Goal: Transaction & Acquisition: Book appointment/travel/reservation

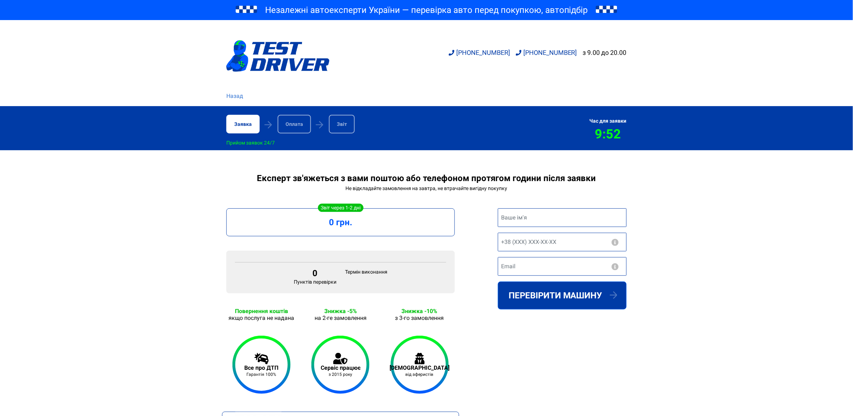
click at [239, 97] on link "Назад" at bounding box center [234, 96] width 17 height 9
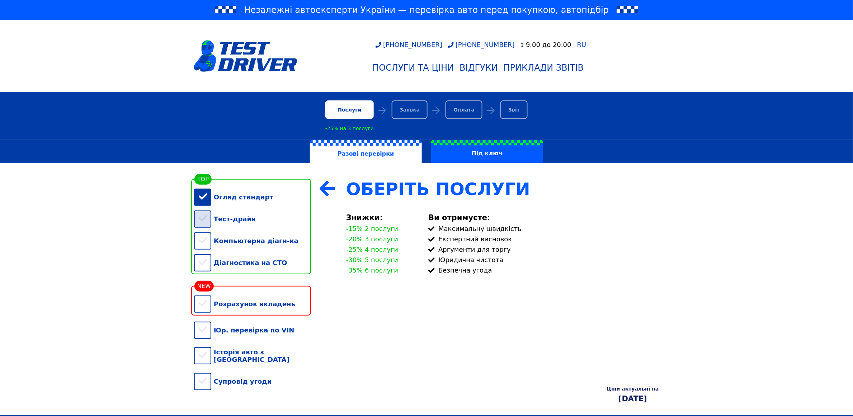
click at [207, 223] on div "Тест-драйв" at bounding box center [252, 219] width 117 height 22
click at [205, 242] on div "Компьютерна діагн-ка" at bounding box center [252, 241] width 117 height 22
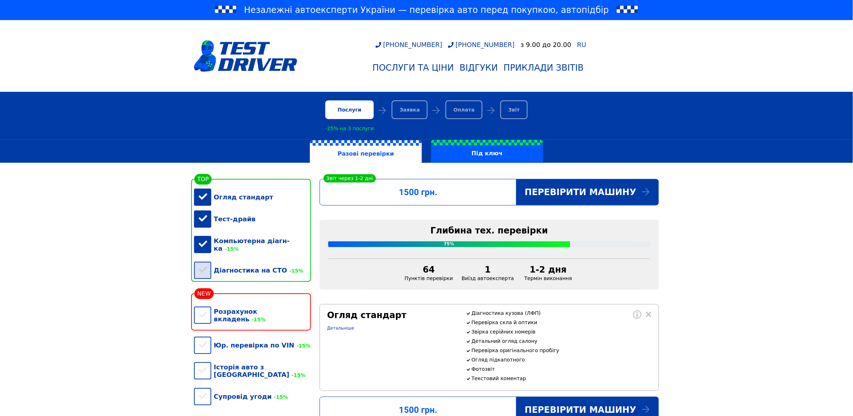
click at [204, 262] on div "Діагностика на СТО -15%" at bounding box center [252, 270] width 117 height 22
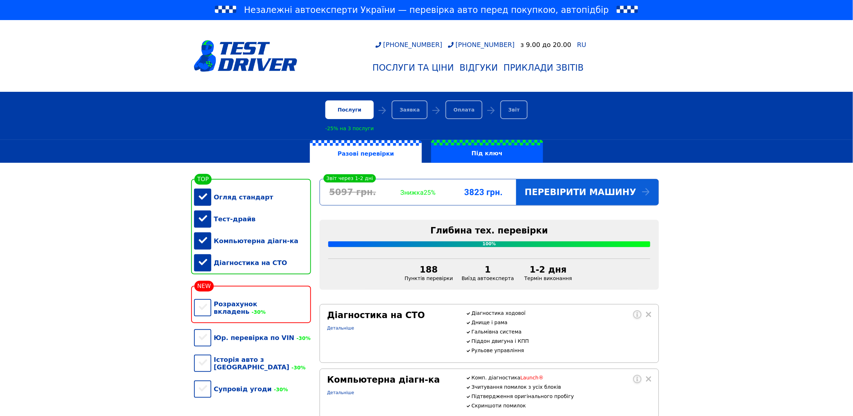
click at [592, 192] on div "Перевірити машину" at bounding box center [587, 192] width 142 height 26
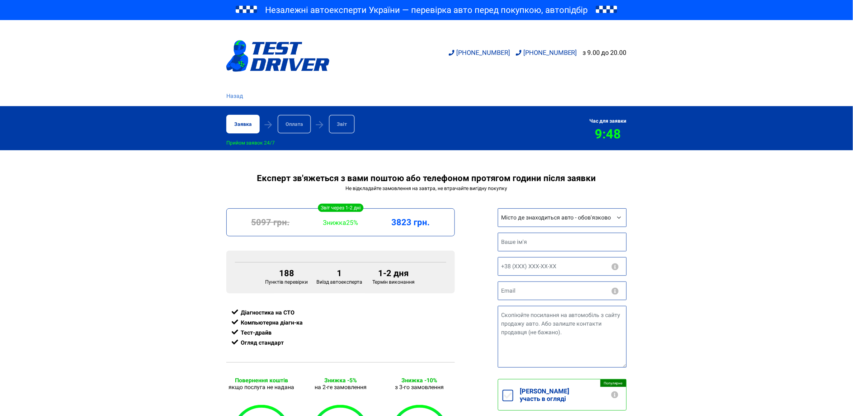
click at [235, 99] on link "Назад" at bounding box center [234, 96] width 17 height 9
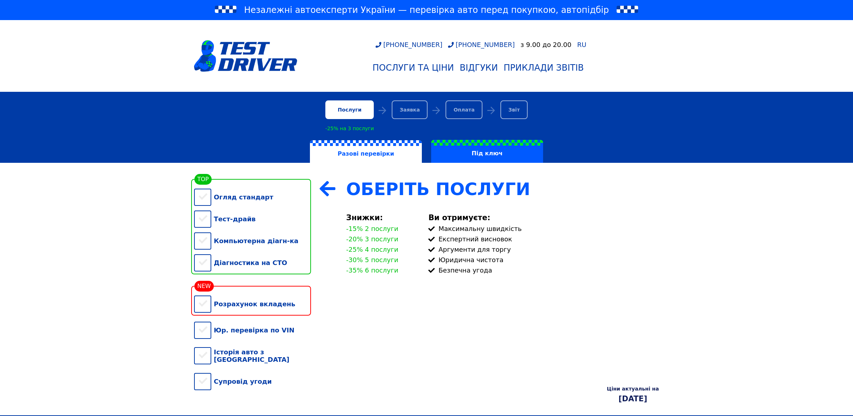
scroll to position [645, 0]
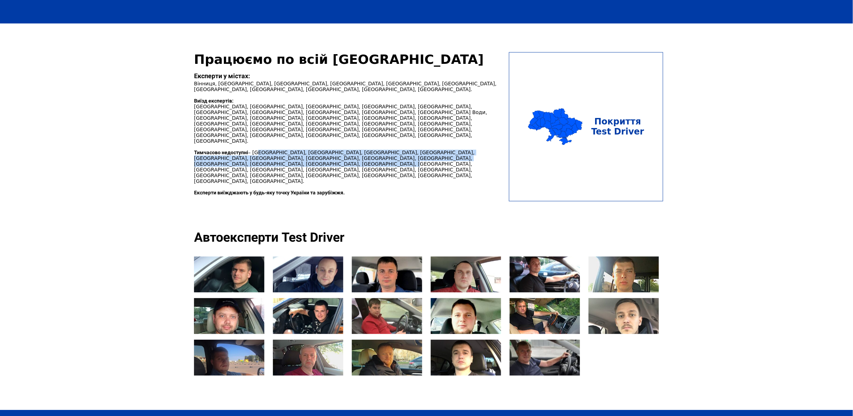
drag, startPoint x: 255, startPoint y: 134, endPoint x: 249, endPoint y: 149, distance: 16.1
click at [249, 150] on p "Тимчасово недоступні – Івано-Франківськ, Одеса, Дніпро, Полтава, Харків, Меліто…" at bounding box center [349, 167] width 311 height 34
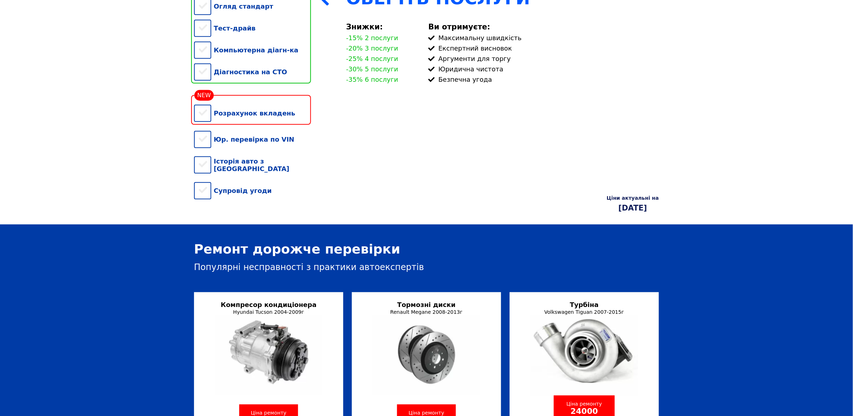
scroll to position [0, 0]
